Goal: Navigation & Orientation: Understand site structure

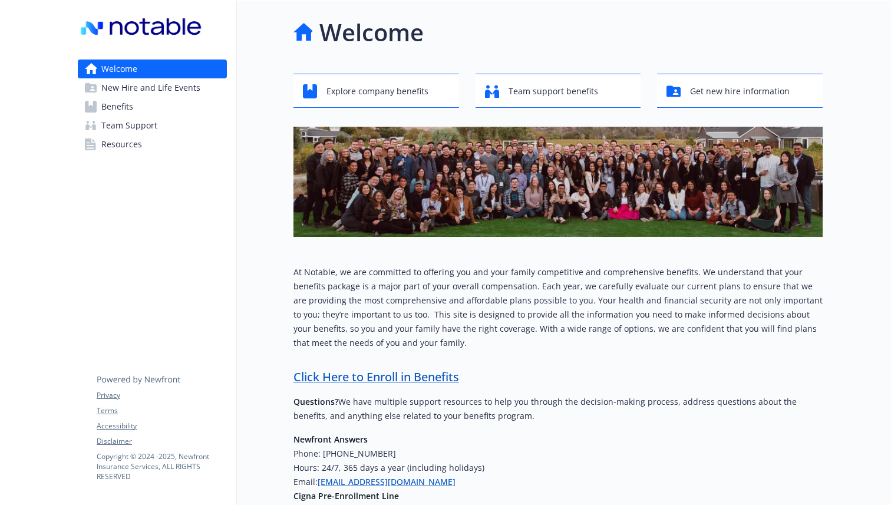
click at [155, 91] on span "New Hire and Life Events" at bounding box center [150, 87] width 99 height 19
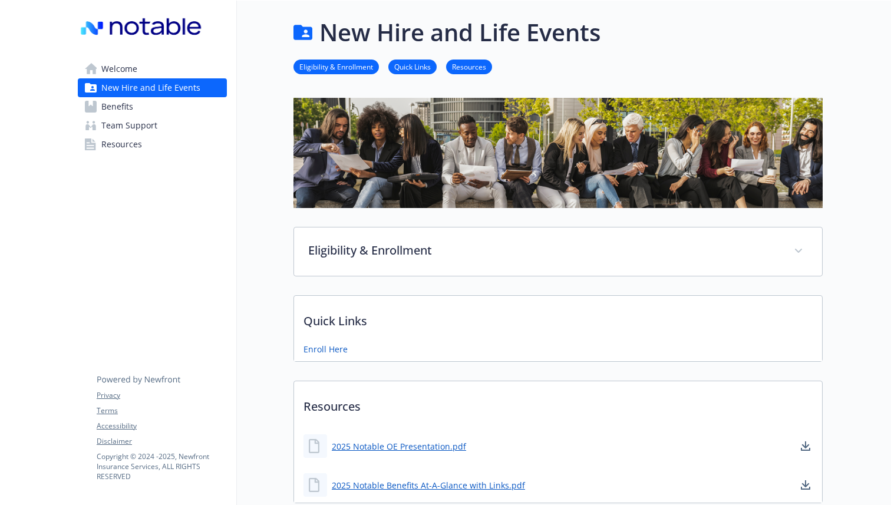
click at [152, 110] on link "Benefits" at bounding box center [152, 106] width 149 height 19
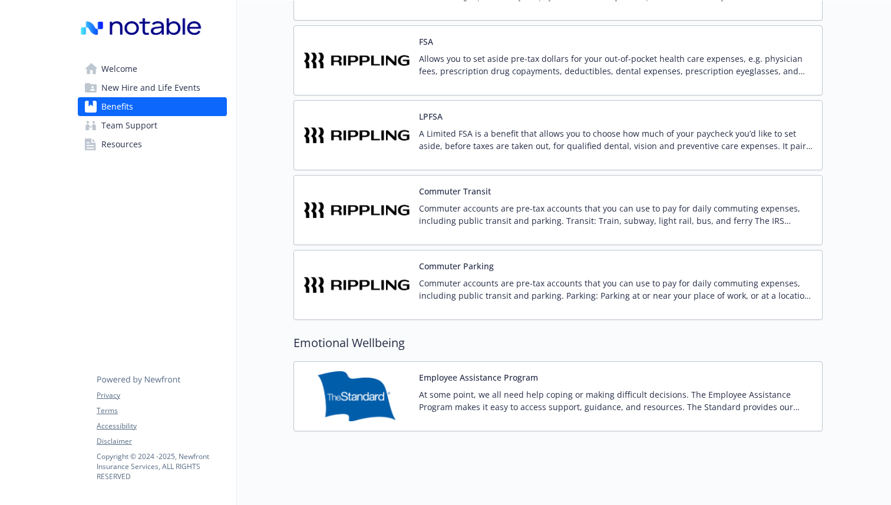
scroll to position [1345, 0]
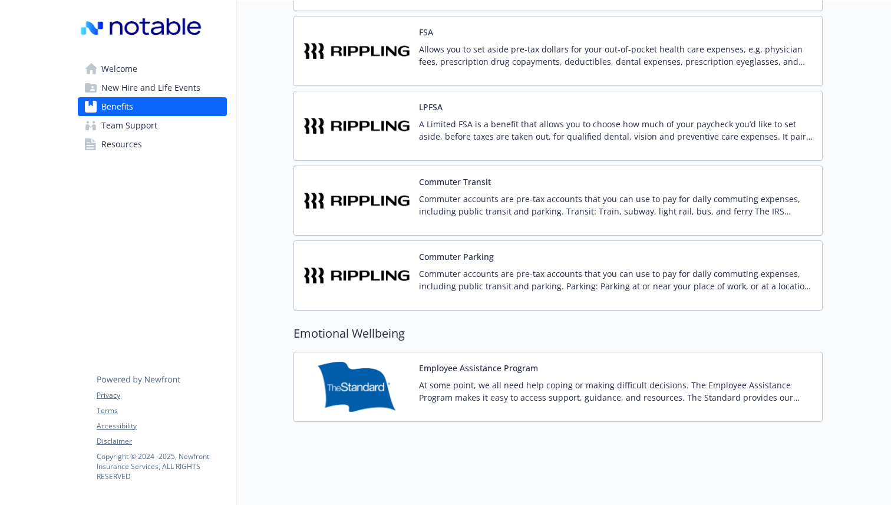
click at [148, 147] on link "Resources" at bounding box center [152, 144] width 149 height 19
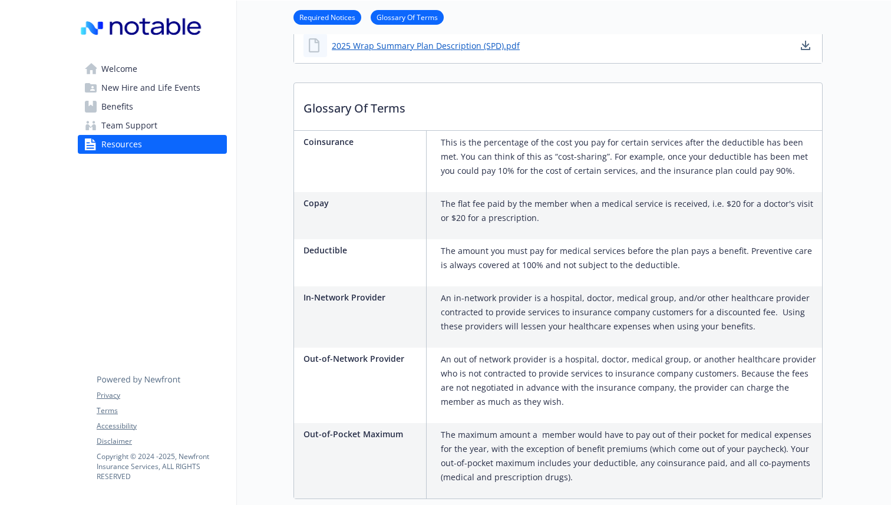
scroll to position [615, 0]
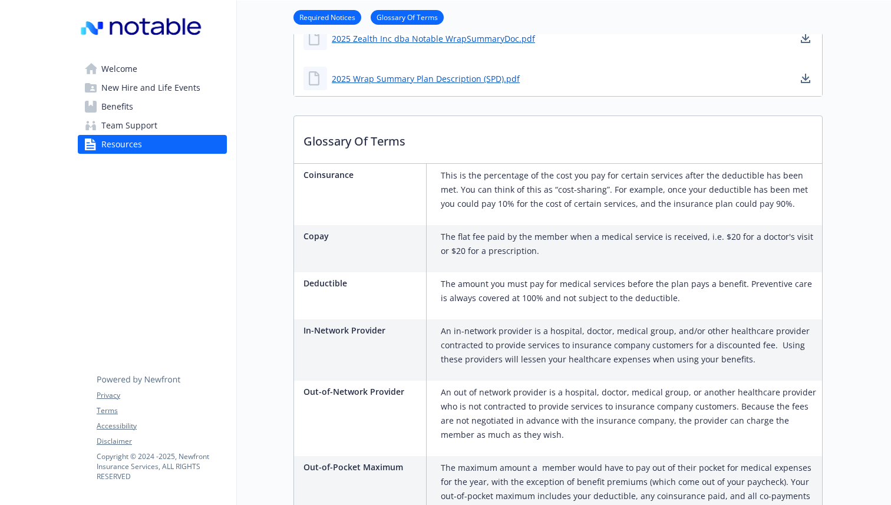
click at [175, 130] on link "Team Support" at bounding box center [152, 125] width 149 height 19
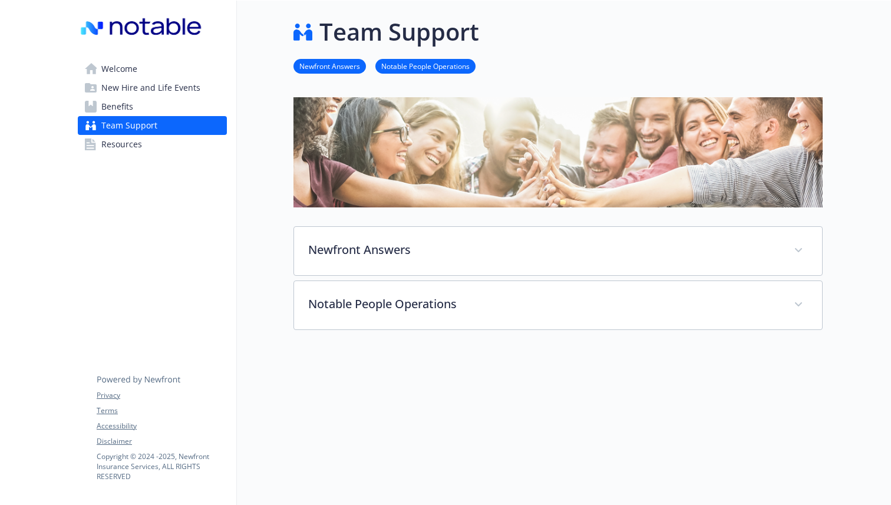
scroll to position [58, 0]
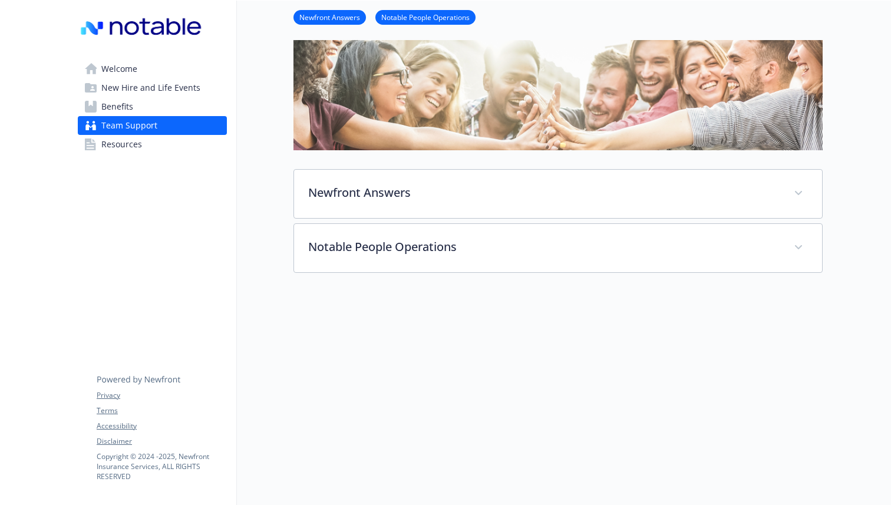
click at [160, 70] on link "Welcome" at bounding box center [152, 69] width 149 height 19
